Goal: Task Accomplishment & Management: Use online tool/utility

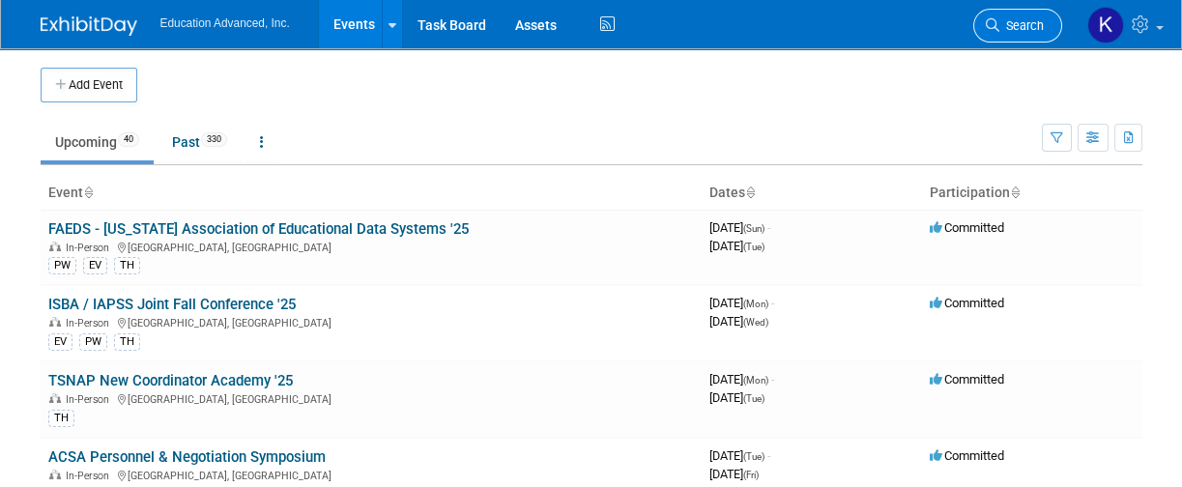
click at [1004, 13] on link "Search" at bounding box center [1018, 26] width 89 height 34
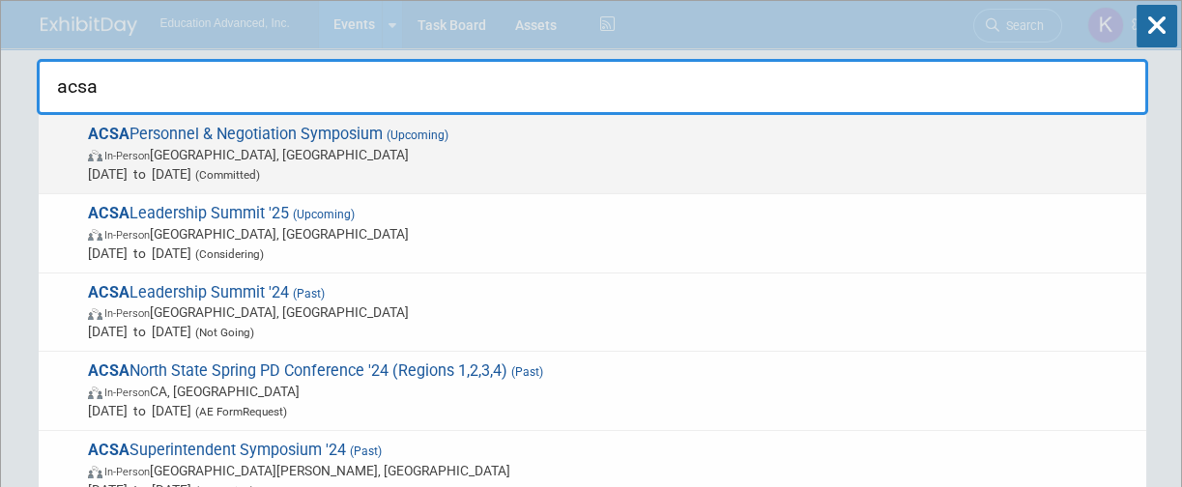
type input "acsa"
click at [319, 154] on span "In-Person [GEOGRAPHIC_DATA], [GEOGRAPHIC_DATA]" at bounding box center [612, 154] width 1049 height 19
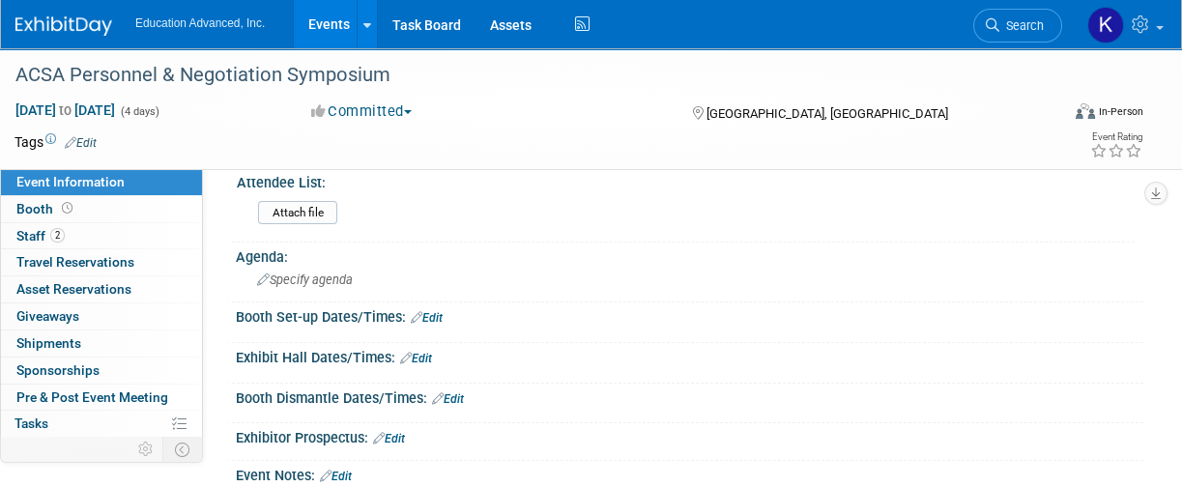
scroll to position [644, 0]
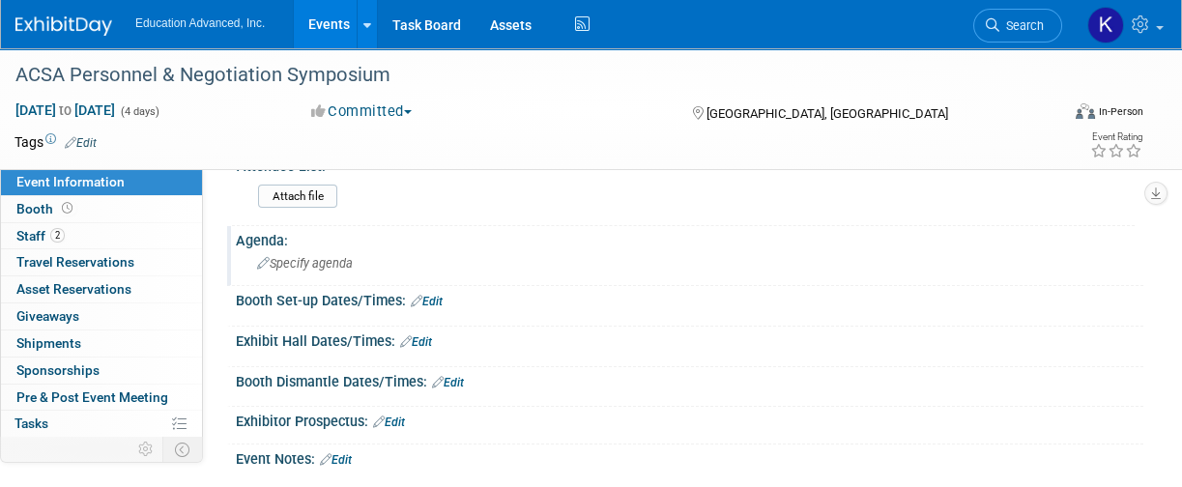
click at [296, 263] on span "Specify agenda" at bounding box center [305, 263] width 96 height 15
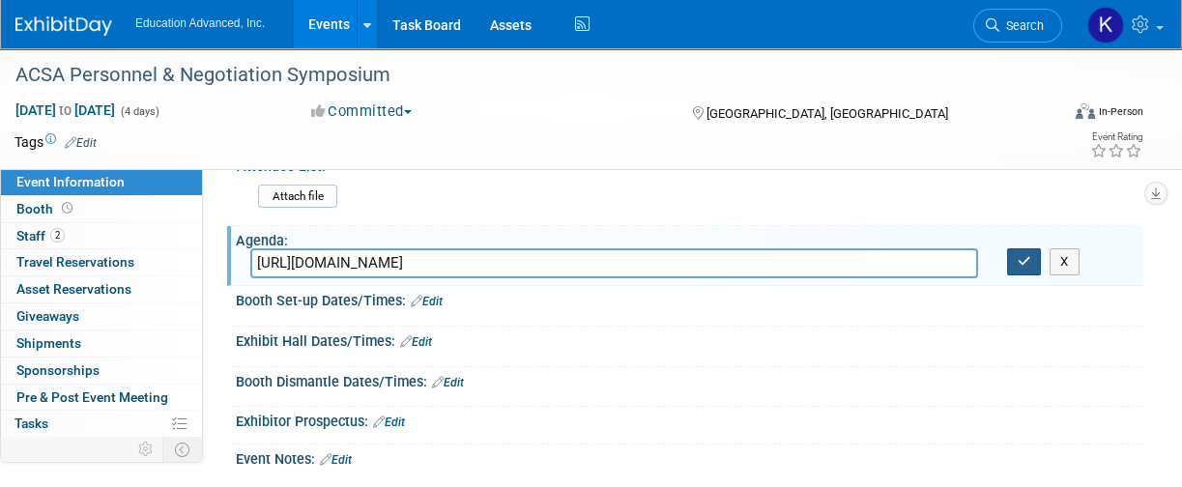
type input "https://2025acsapn.sched.com/list/simple"
click at [1022, 255] on icon "button" at bounding box center [1025, 261] width 14 height 13
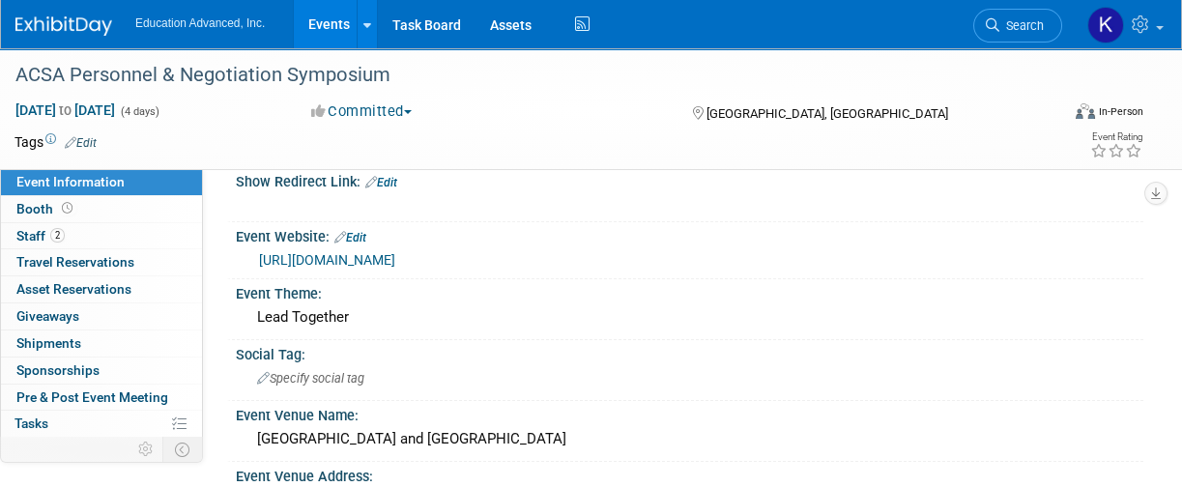
scroll to position [0, 0]
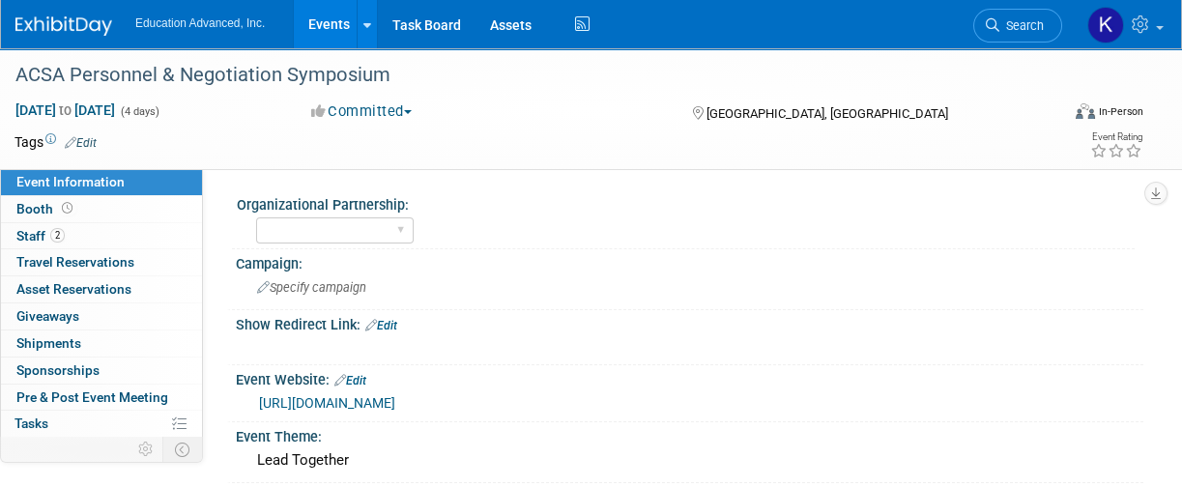
click at [800, 182] on div "Organizational Partnership: AATP GreenBush FATA IAPSS IASP TASA TSNAP AASA ISBA…" at bounding box center [673, 384] width 941 height 430
